Goal: Transaction & Acquisition: Purchase product/service

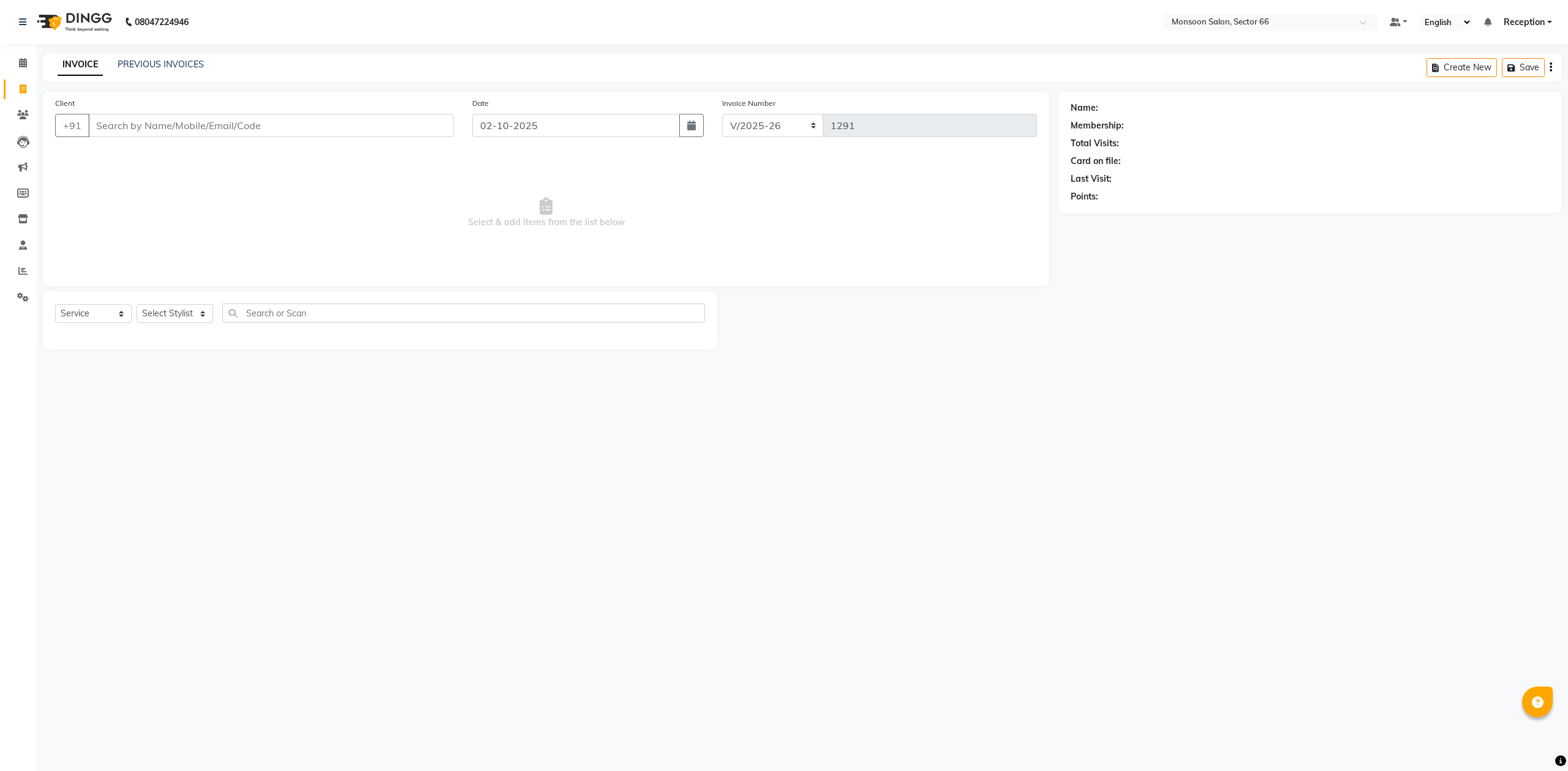
select select "3741"
select select "service"
click at [126, 127] on input "Client" at bounding box center [271, 125] width 366 height 23
click at [186, 160] on button "DAIMOND SEA [PERSON_NAME] 9650577377" at bounding box center [174, 153] width 172 height 20
type input "9650577377"
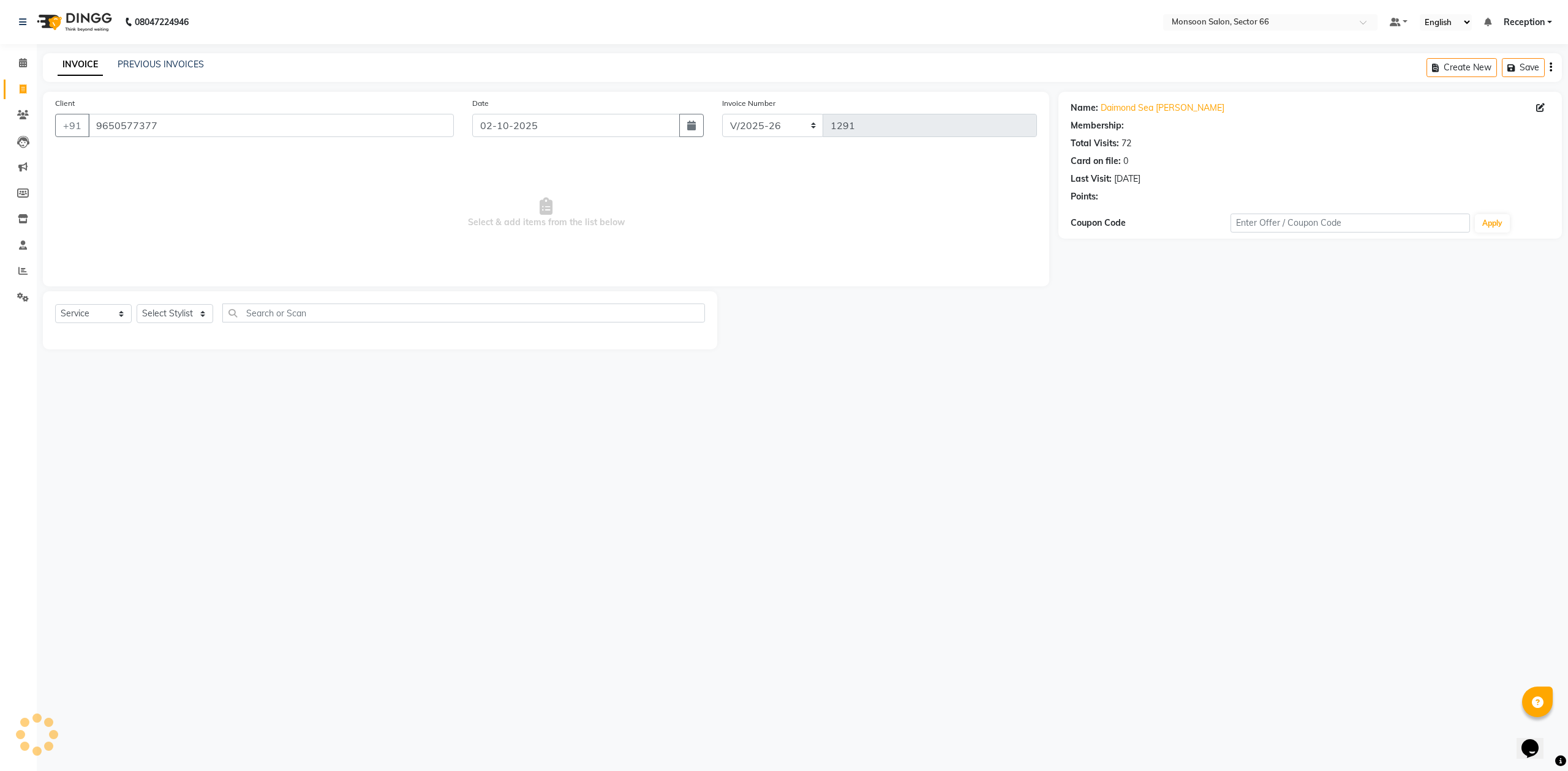
select select "1: Object"
click at [170, 314] on select "Select Stylist [PERSON_NAME] Danish Paras priya Reception rozy [PERSON_NAME]" at bounding box center [174, 313] width 76 height 19
select select "91209"
click at [137, 304] on select "Select Stylist [PERSON_NAME] Danish Paras priya Reception rozy [PERSON_NAME]" at bounding box center [174, 313] width 76 height 19
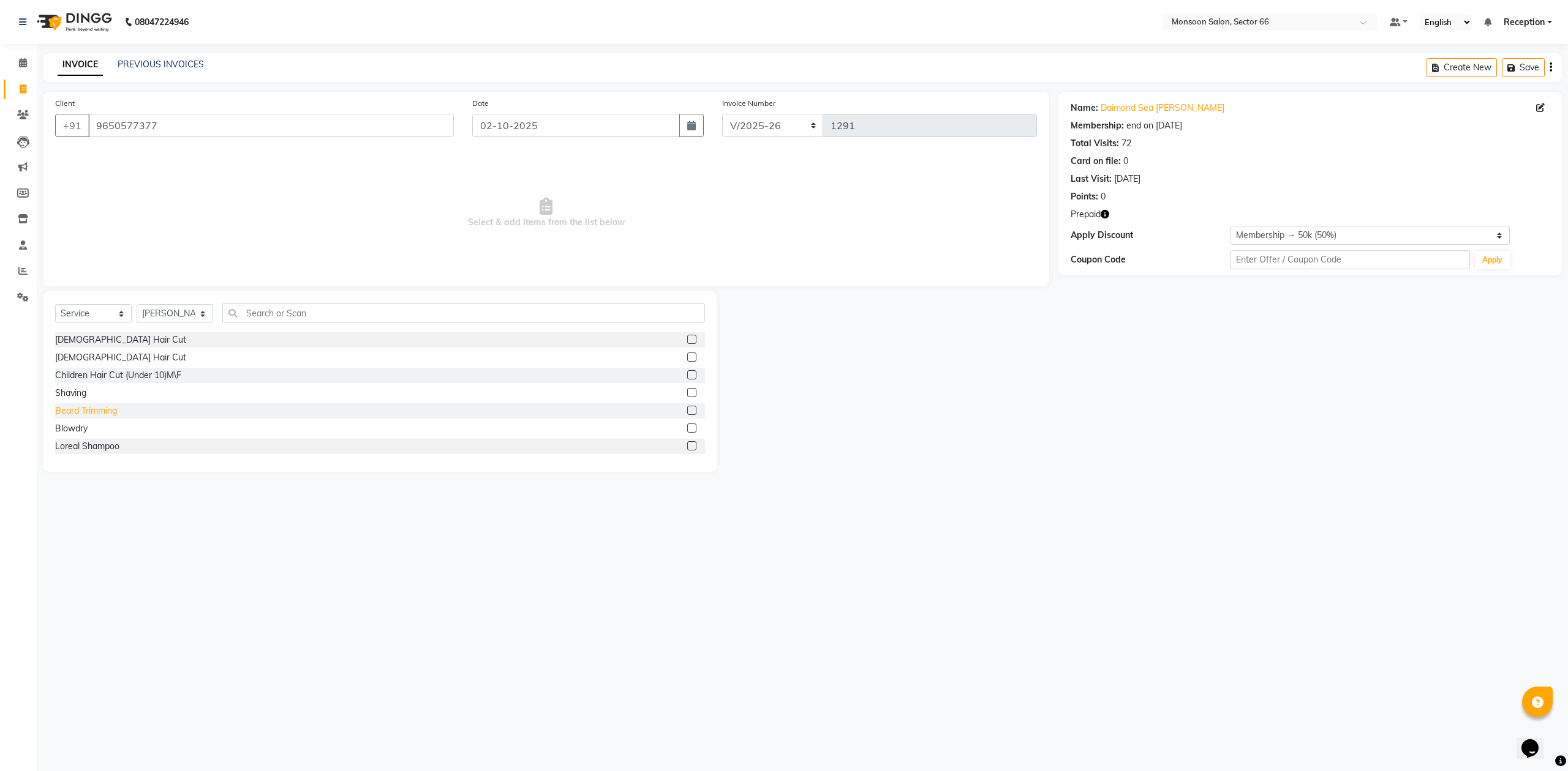
click at [106, 410] on div "Beard Trimming" at bounding box center [86, 411] width 62 height 13
checkbox input "false"
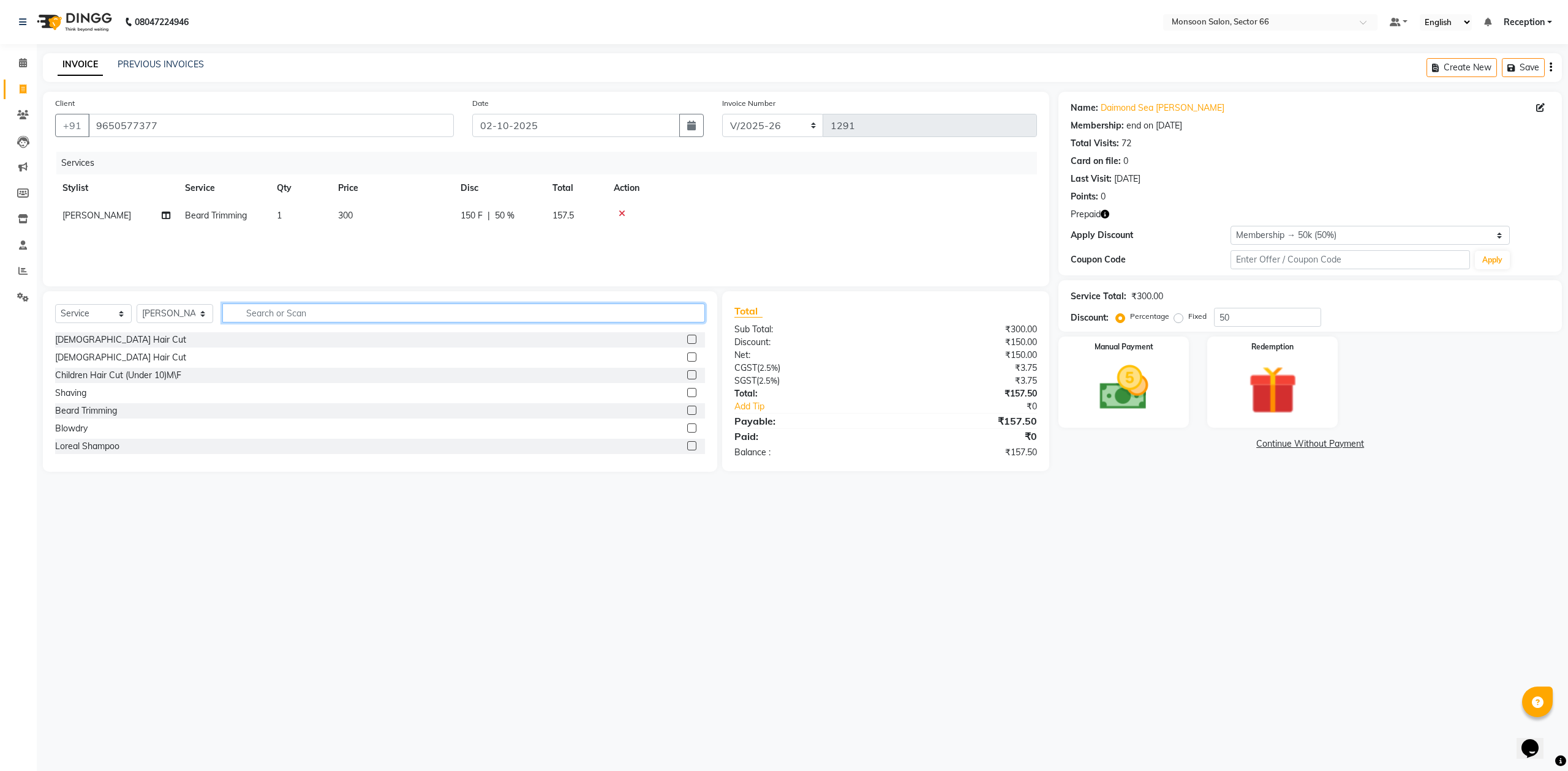
click at [277, 314] on input "text" at bounding box center [463, 313] width 483 height 19
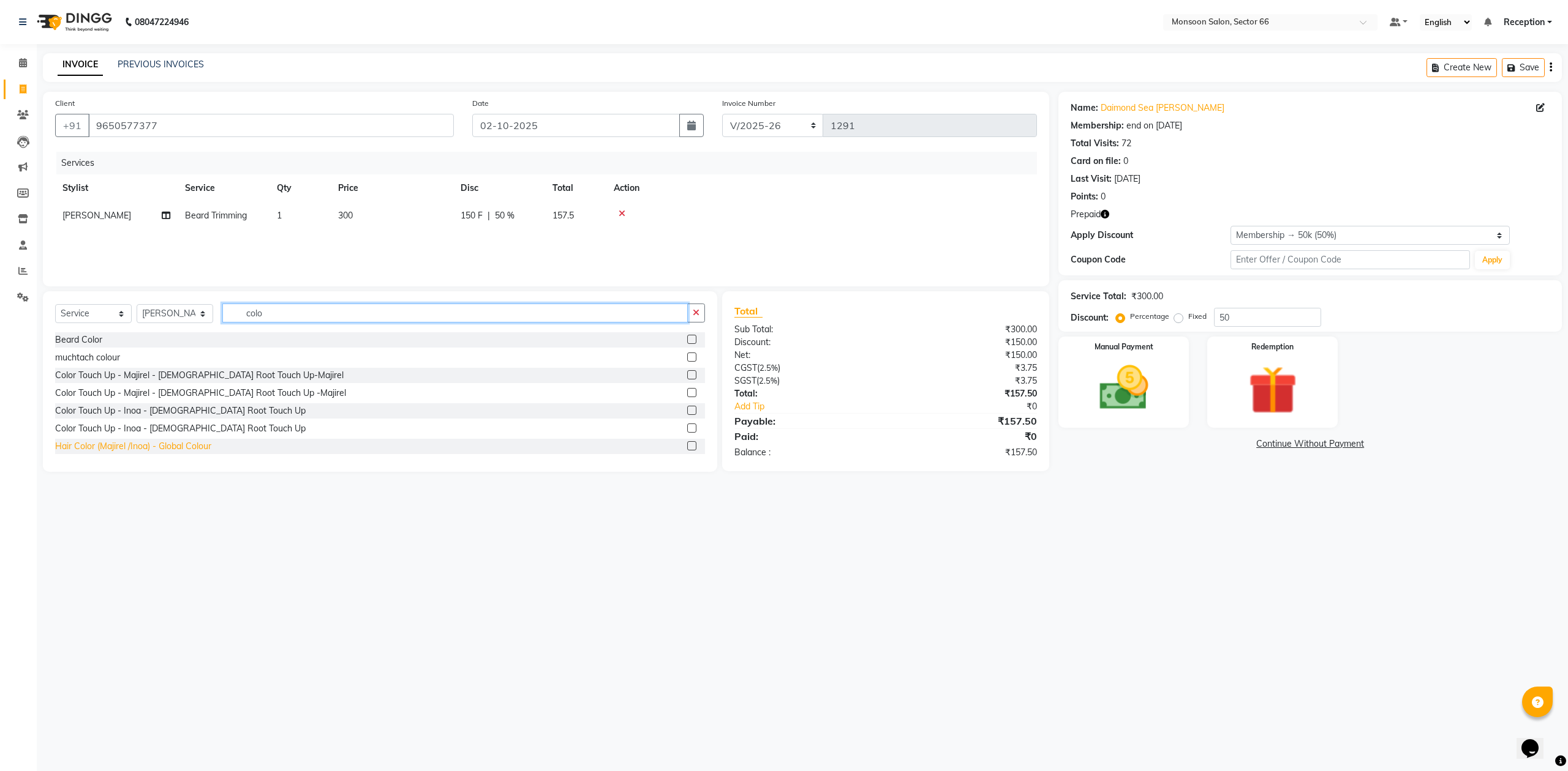
type input "colo"
click at [197, 452] on div "Hair Color (Majirel /Inoa) - Global Colour" at bounding box center [133, 446] width 156 height 13
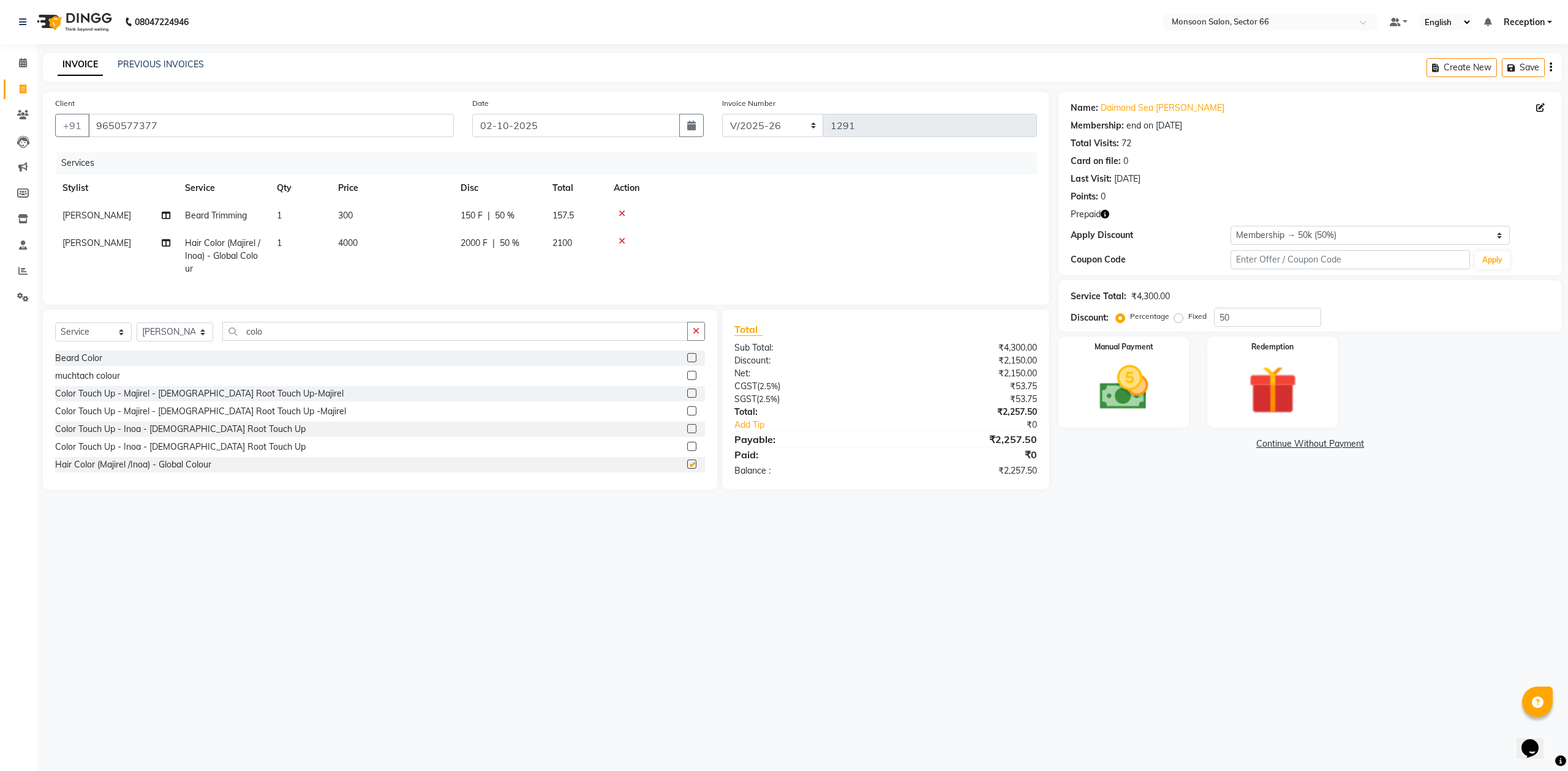
checkbox input "false"
click at [294, 341] on input "colo" at bounding box center [455, 331] width 465 height 19
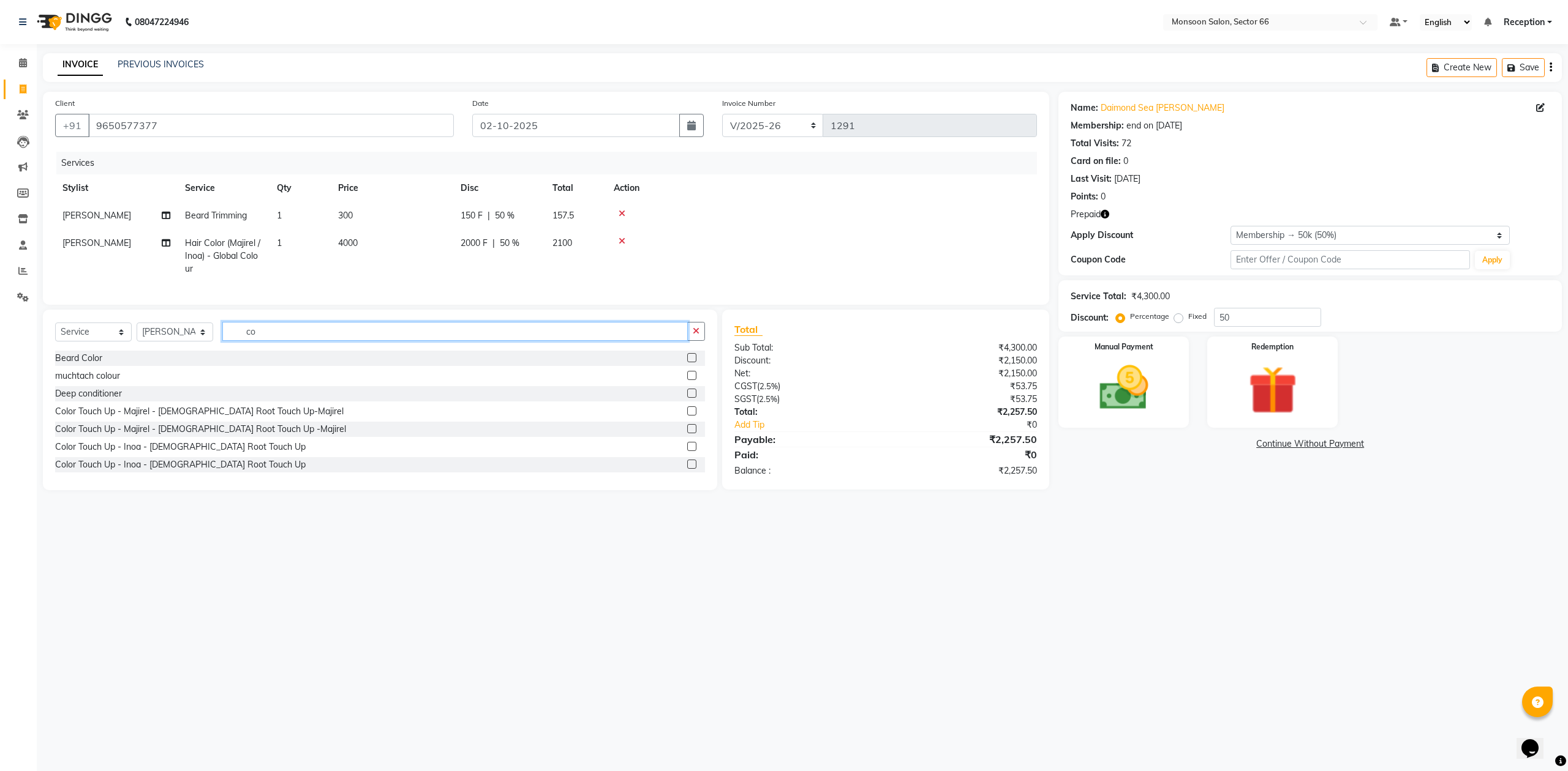
type input "c"
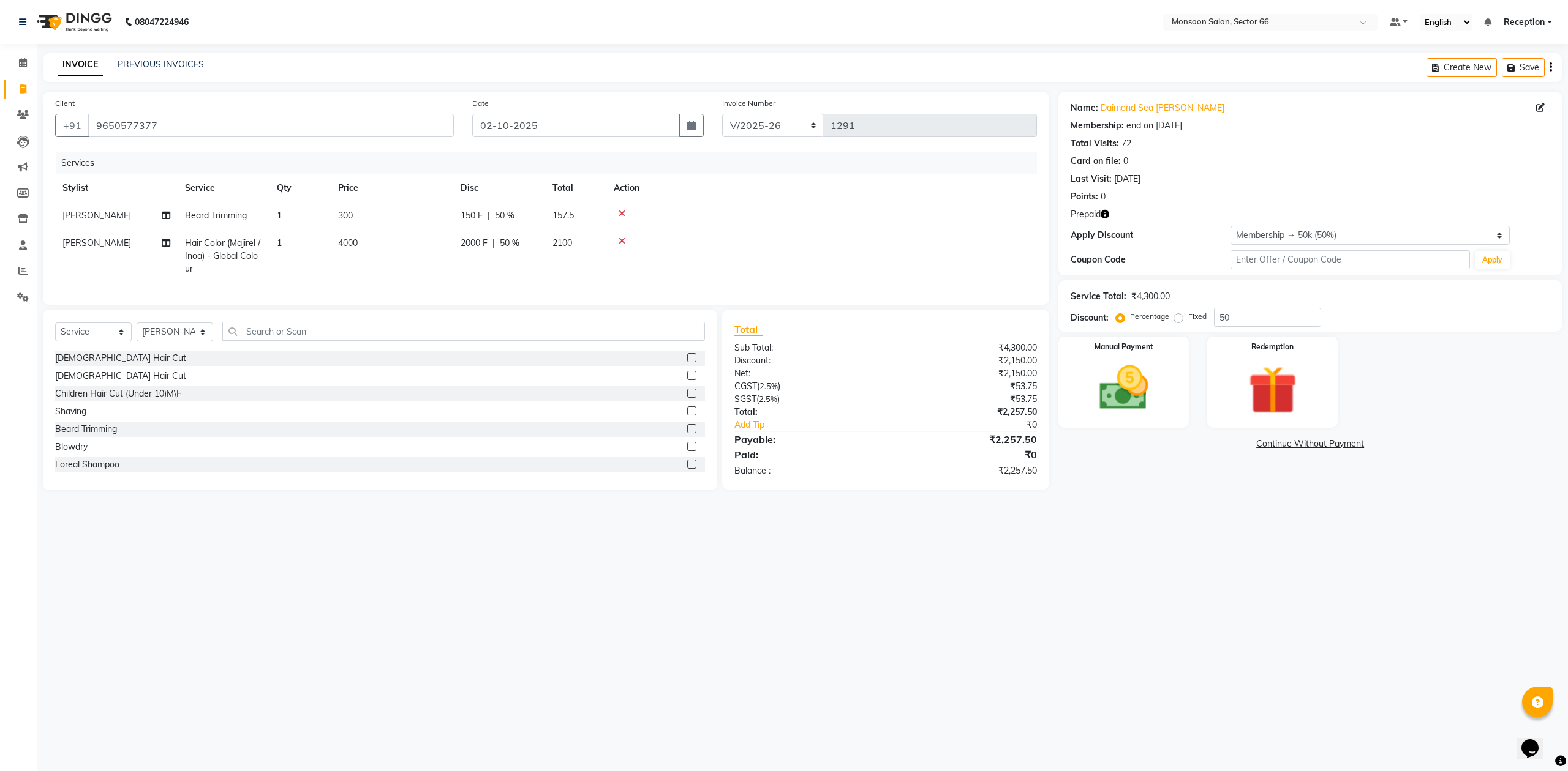
click at [362, 231] on td "4000" at bounding box center [392, 256] width 123 height 53
select select "91209"
drag, startPoint x: 441, startPoint y: 251, endPoint x: 370, endPoint y: 248, distance: 71.1
click at [370, 248] on tr "[PERSON_NAME] Danish Paras priya Reception rozy [PERSON_NAME] Hair Color (Majir…" at bounding box center [546, 256] width 982 height 52
type input "3000"
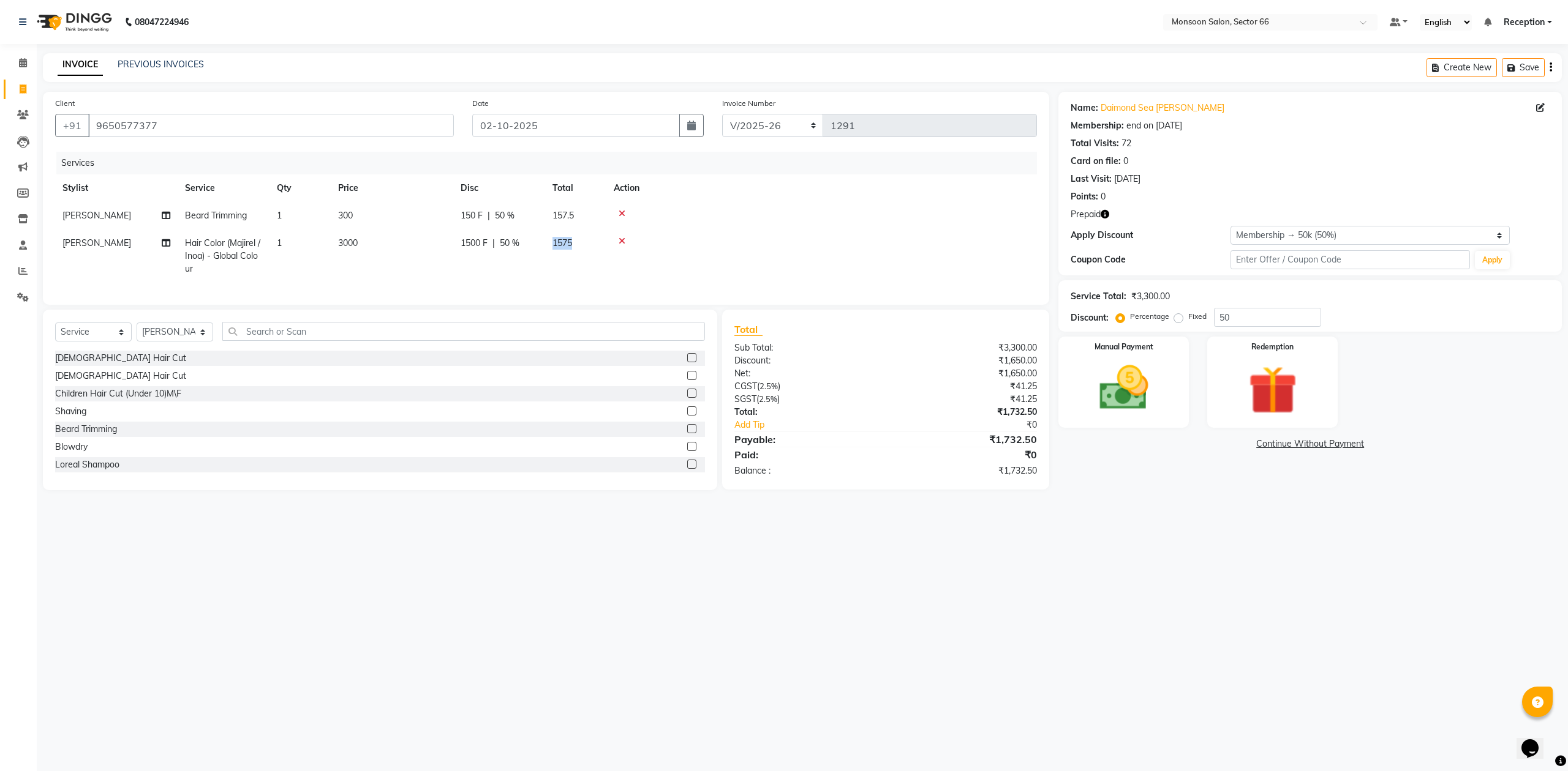
drag, startPoint x: 596, startPoint y: 250, endPoint x: 552, endPoint y: 250, distance: 44.0
click at [513, 242] on span "50 %" at bounding box center [509, 243] width 20 height 13
select select "91209"
drag, startPoint x: 598, startPoint y: 249, endPoint x: 529, endPoint y: 249, distance: 69.0
click at [529, 249] on div "1500 F | 50 %" at bounding box center [567, 246] width 98 height 19
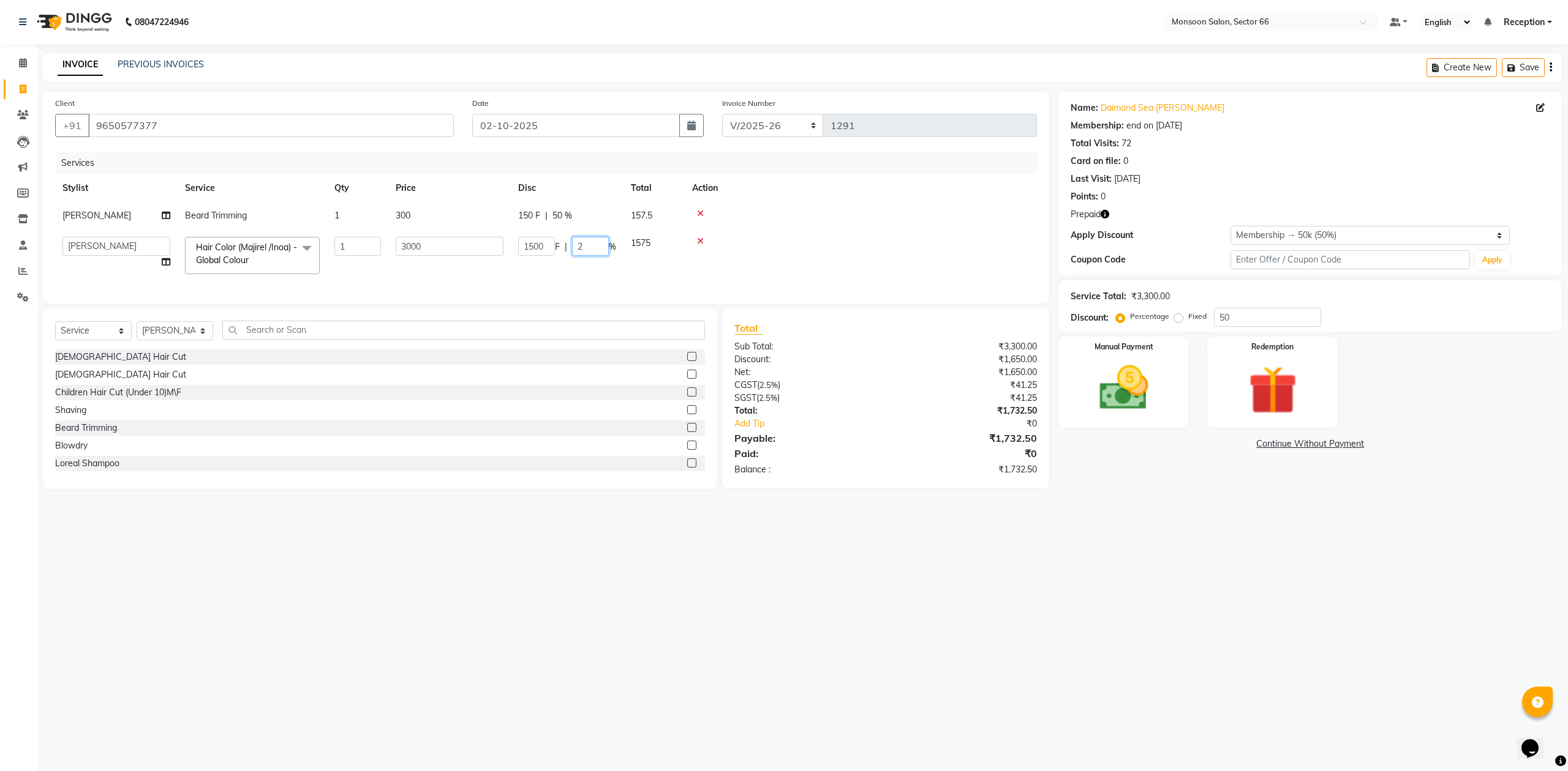
type input "25"
click at [944, 253] on td at bounding box center [860, 256] width 352 height 52
click at [1277, 390] on img at bounding box center [1272, 391] width 83 height 63
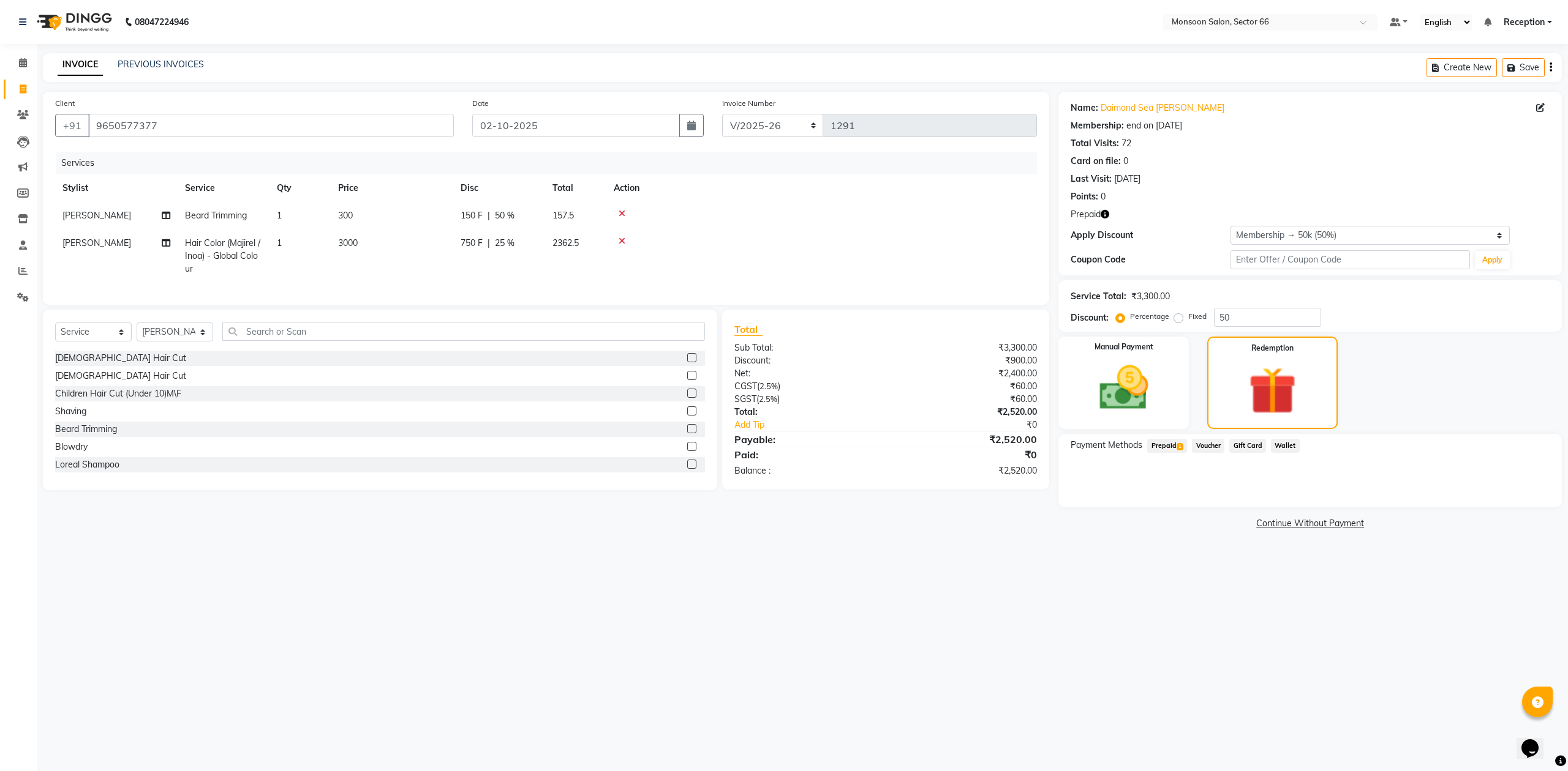
click at [1172, 439] on span "Prepaid 1" at bounding box center [1167, 446] width 40 height 14
click at [1516, 496] on button "Add" at bounding box center [1520, 495] width 45 height 21
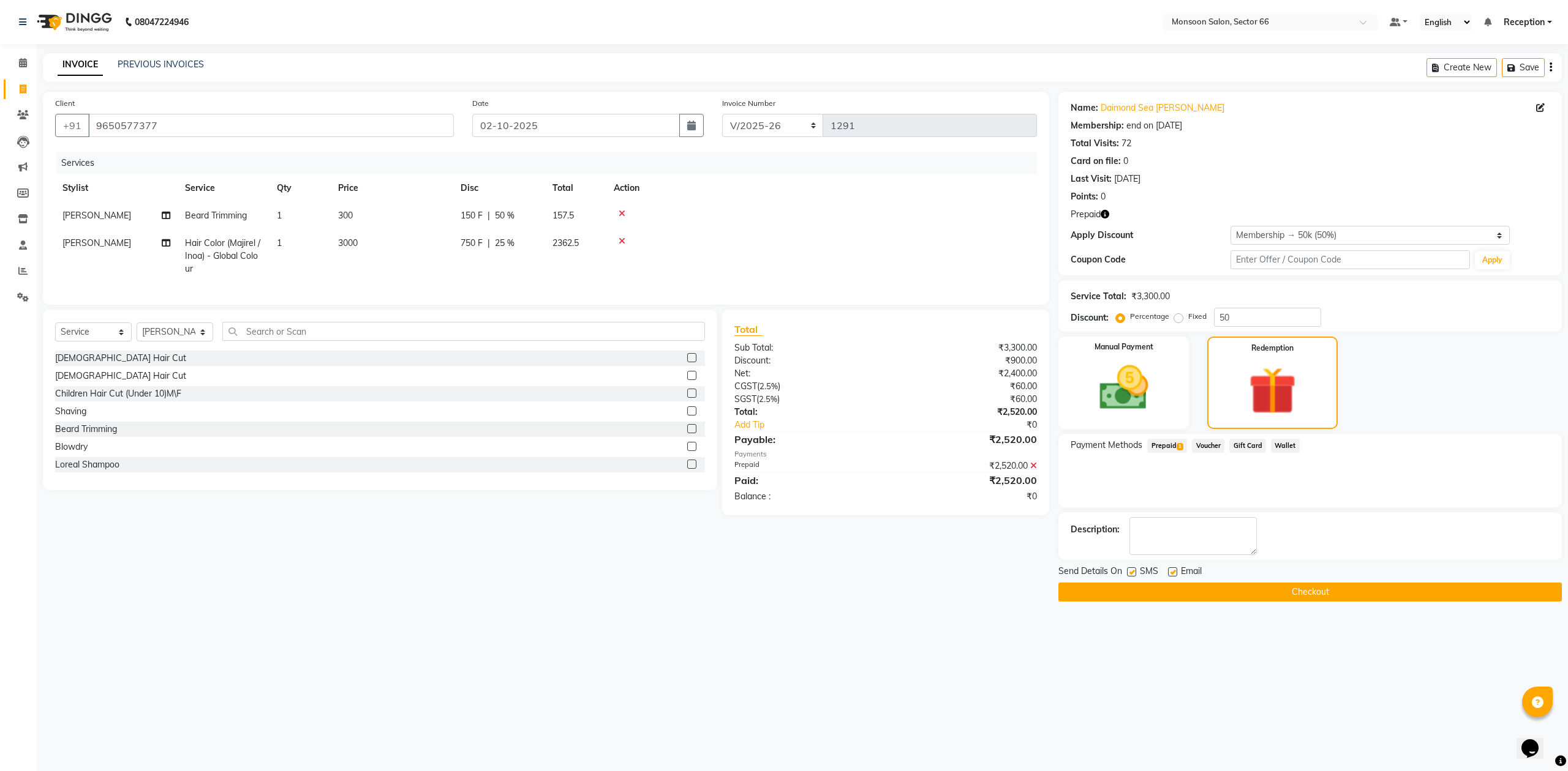
drag, startPoint x: 1353, startPoint y: 596, endPoint x: 1344, endPoint y: 592, distance: 9.8
click at [1350, 595] on button "Checkout" at bounding box center [1309, 592] width 503 height 19
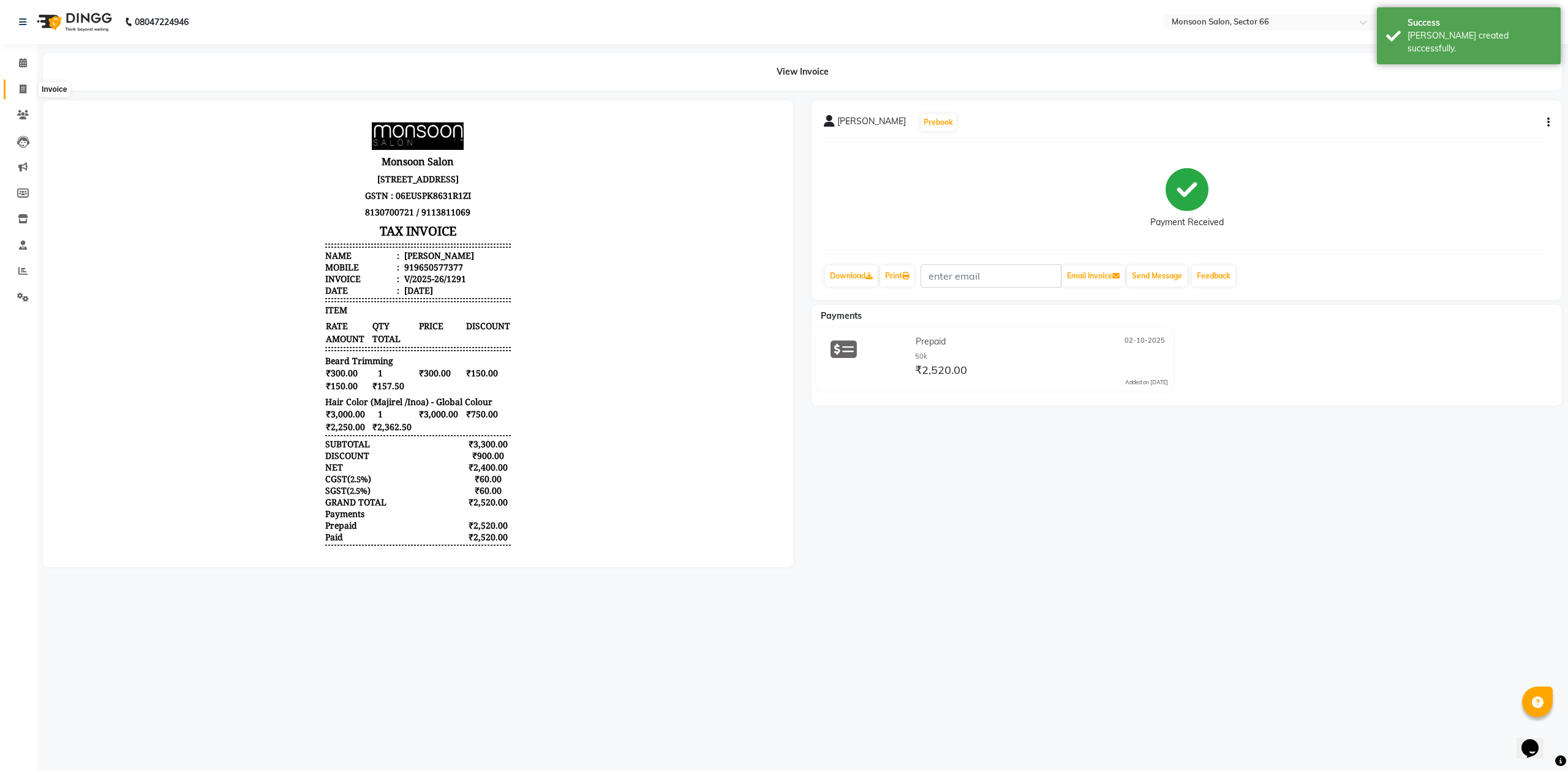
click at [20, 90] on icon at bounding box center [23, 89] width 7 height 9
select select "service"
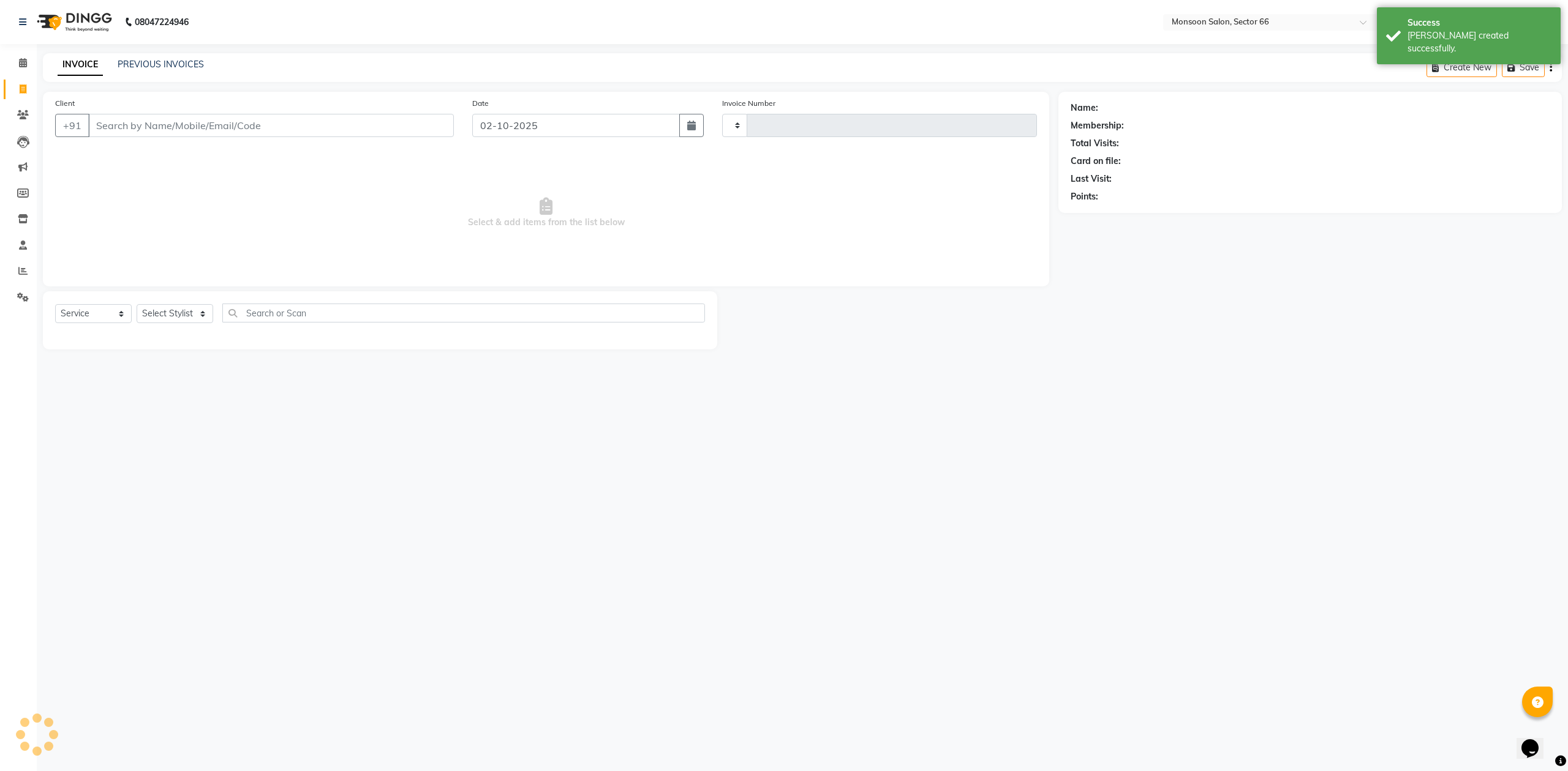
type input "1292"
select select "3741"
click at [139, 139] on div "Client +91" at bounding box center [254, 122] width 417 height 50
click at [134, 130] on input "Client" at bounding box center [271, 125] width 366 height 23
click at [153, 60] on link "PREVIOUS INVOICES" at bounding box center [160, 64] width 86 height 11
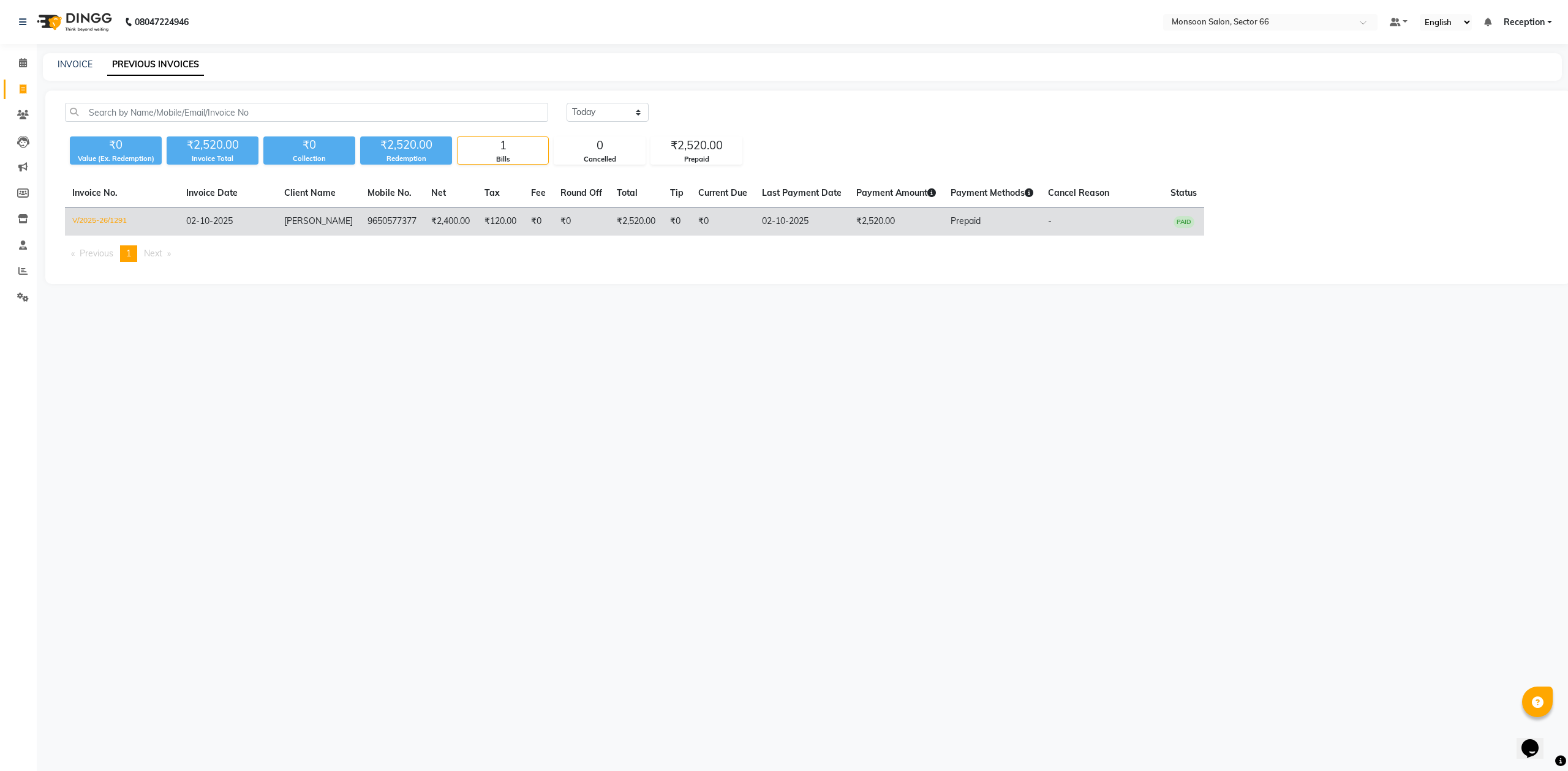
click at [331, 228] on td "[PERSON_NAME]" at bounding box center [318, 221] width 83 height 29
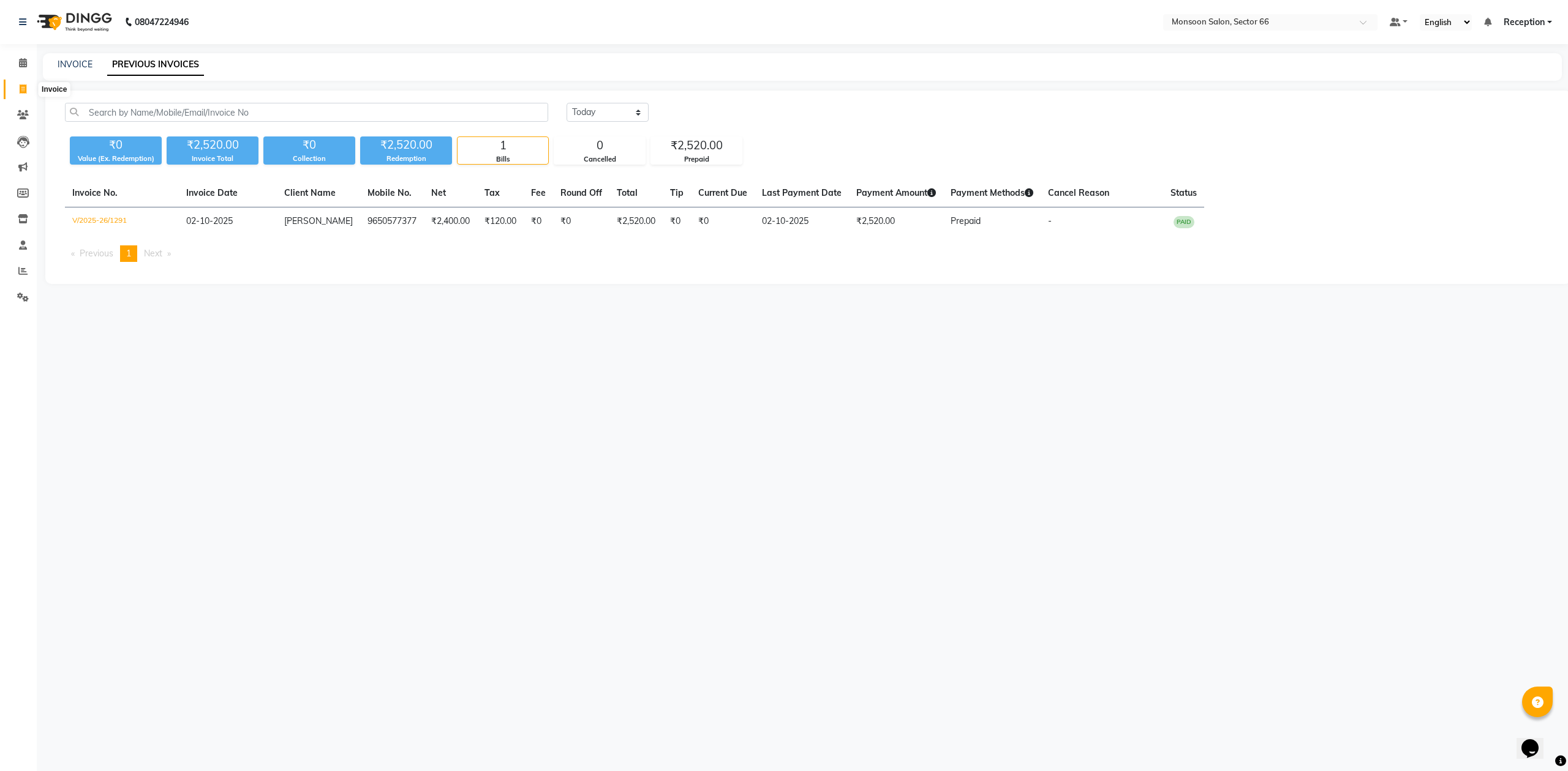
drag, startPoint x: 17, startPoint y: 92, endPoint x: 26, endPoint y: 92, distance: 9.0
click at [20, 92] on span at bounding box center [22, 90] width 22 height 14
select select "service"
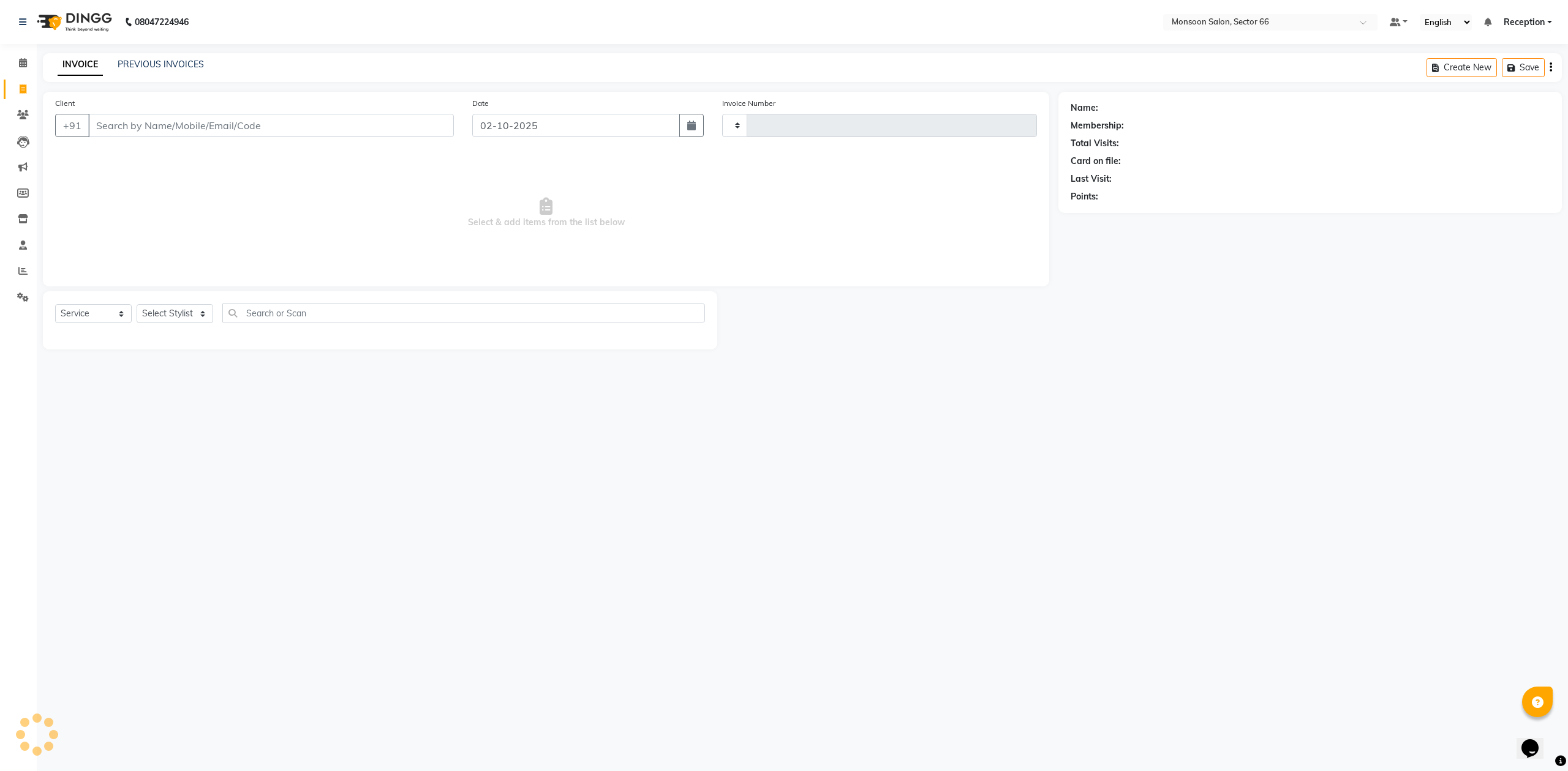
click at [123, 116] on input "Client" at bounding box center [271, 125] width 366 height 23
type input "1292"
select select "3741"
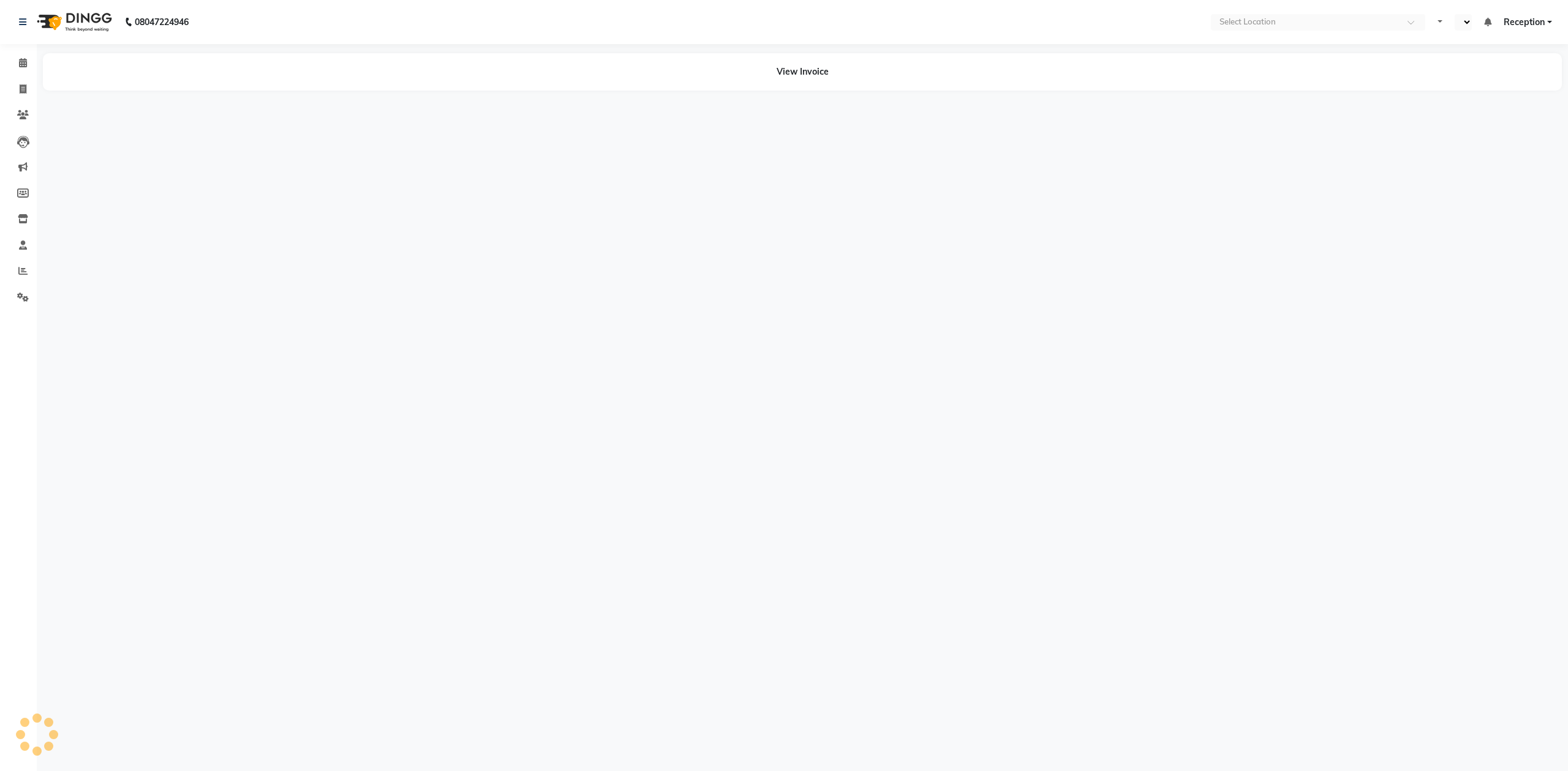
select select "en"
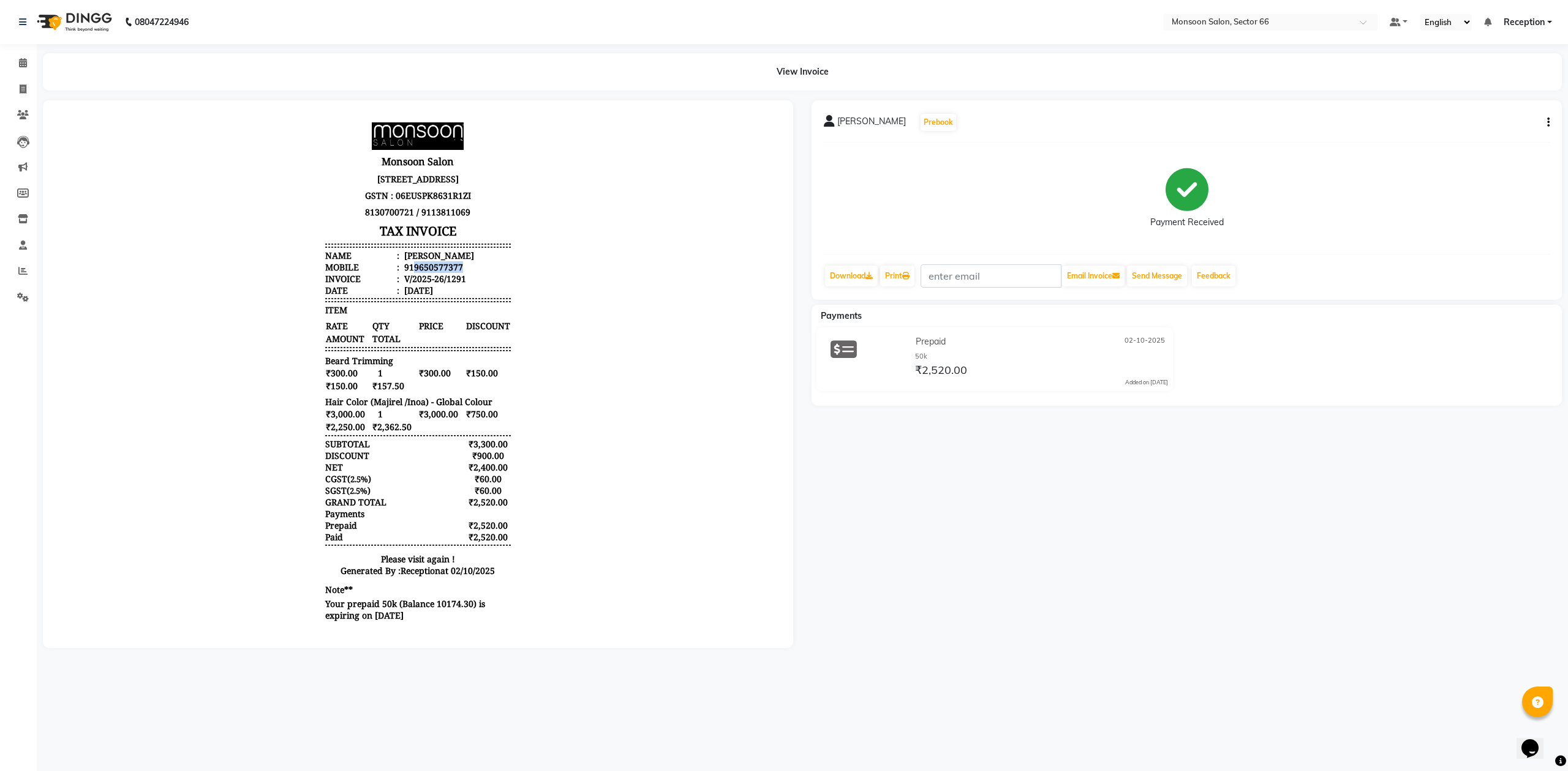
drag, startPoint x: 402, startPoint y: 277, endPoint x: 456, endPoint y: 282, distance: 54.2
click at [456, 273] on li "Mobile : 919650577377" at bounding box center [418, 267] width 185 height 12
copy div "9650577377"
